Goal: Contribute content: Add original content to the website for others to see

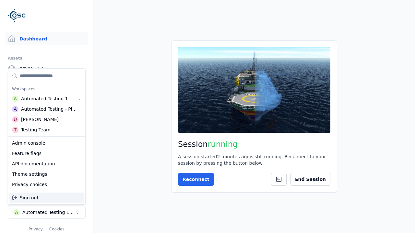
click at [47, 143] on div "Admin console" at bounding box center [46, 143] width 75 height 10
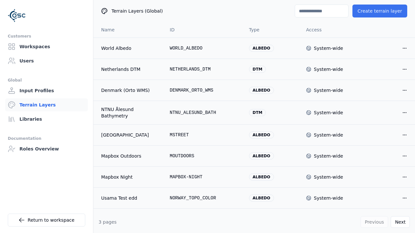
click at [380, 11] on button "Create terrain layer" at bounding box center [380, 11] width 55 height 13
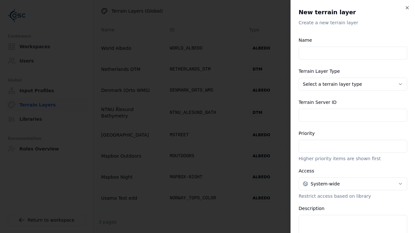
click at [353, 53] on input "Name" at bounding box center [353, 53] width 109 height 13
type input "**********"
